Goal: Go to known website: Access a specific website the user already knows

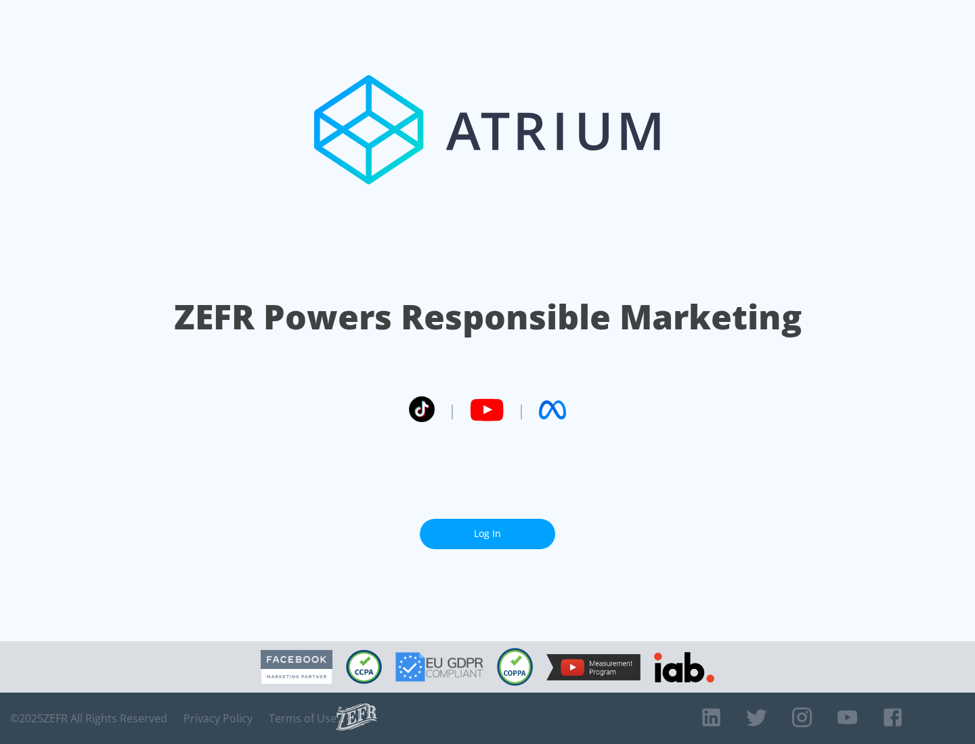
click at [487, 534] on link "Log In" at bounding box center [487, 534] width 135 height 30
